Goal: Information Seeking & Learning: Learn about a topic

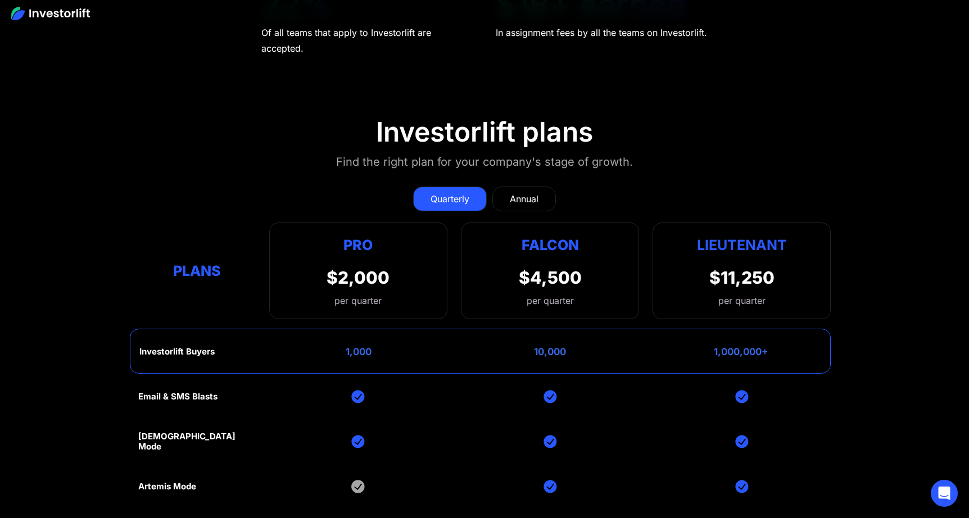
scroll to position [4819, 0]
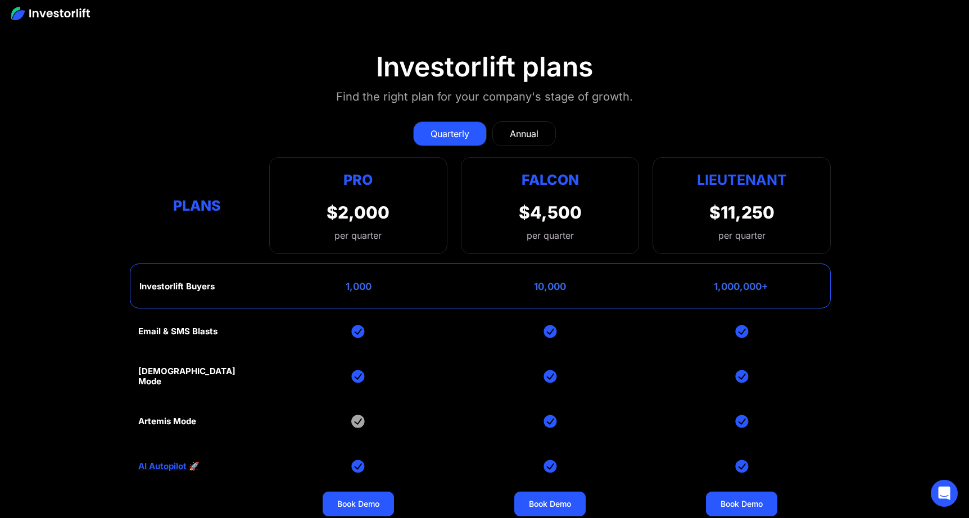
click at [467, 367] on div "Email & SMS Blasts God Mode Artemis Mode AI Autopilot 🚀 Book Demo Book Demo Boo…" at bounding box center [484, 466] width 693 height 315
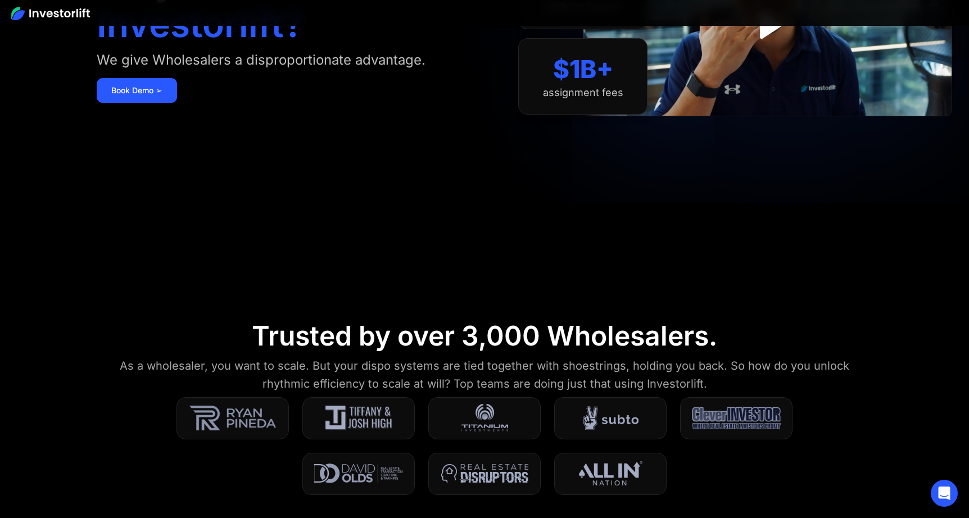
scroll to position [0, 0]
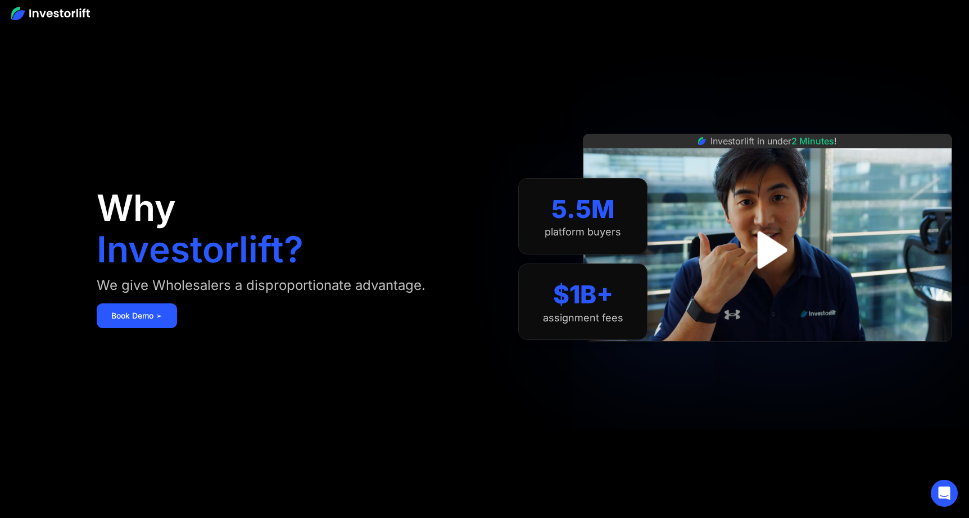
click at [769, 252] on img "open lightbox" at bounding box center [768, 251] width 68 height 68
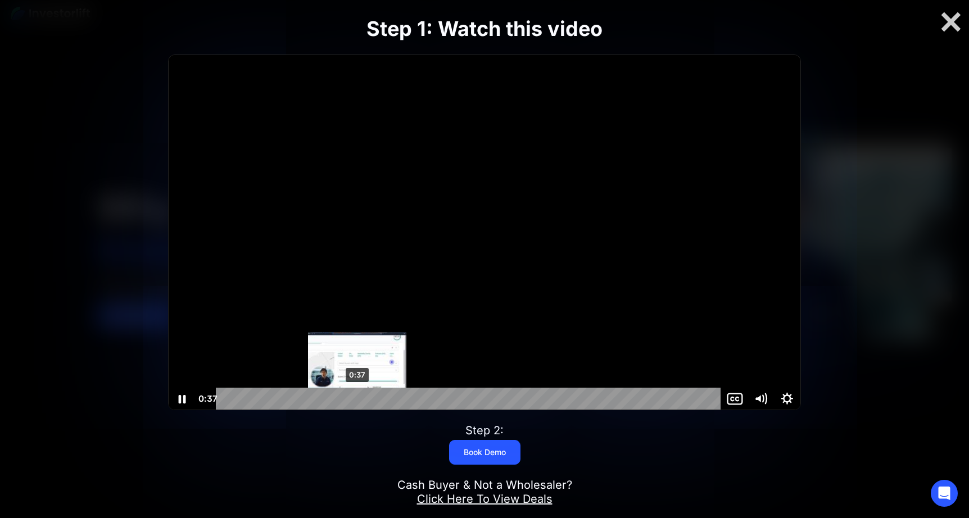
scroll to position [1, 0]
click at [358, 399] on div "0:37" at bounding box center [470, 398] width 489 height 22
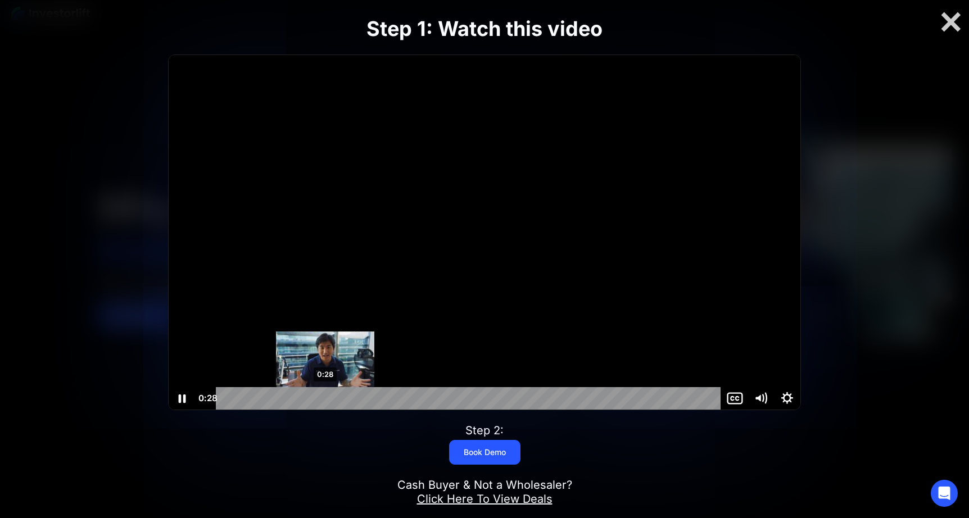
click at [326, 396] on div "0:28" at bounding box center [470, 398] width 489 height 22
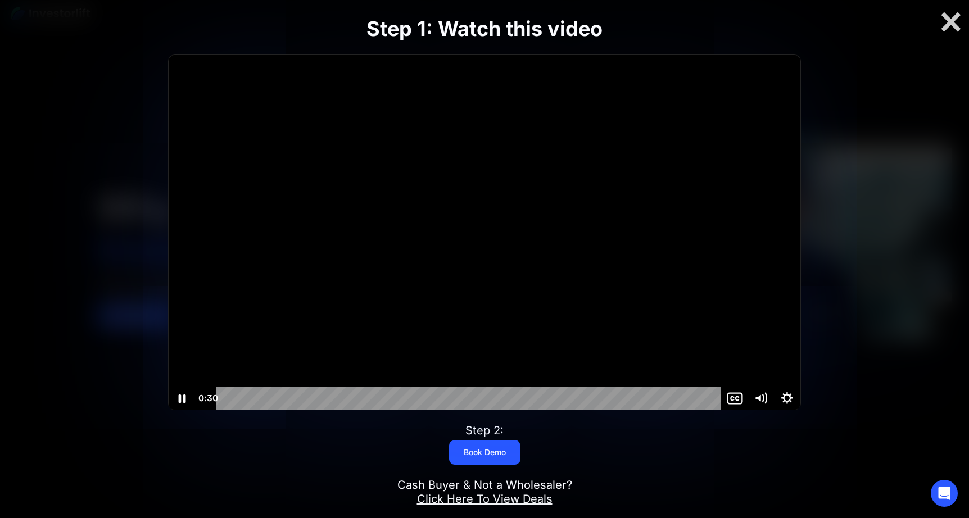
click at [664, 170] on div at bounding box center [485, 232] width 632 height 355
